Goal: Task Accomplishment & Management: Manage account settings

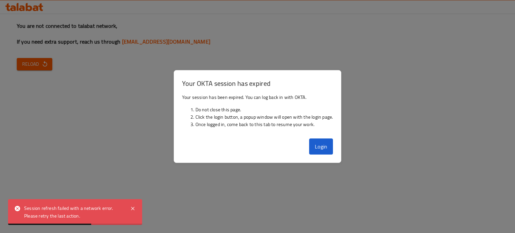
click at [318, 146] on button "Login" at bounding box center [321, 146] width 24 height 16
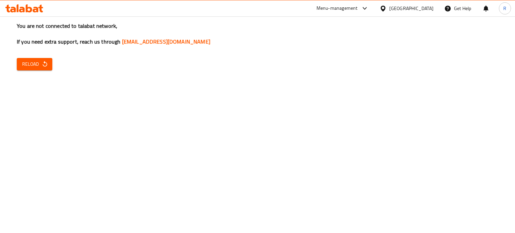
click at [44, 63] on icon "button" at bounding box center [45, 64] width 7 height 7
click at [40, 65] on span "Reload" at bounding box center [34, 64] width 25 height 8
